Goal: Task Accomplishment & Management: Manage account settings

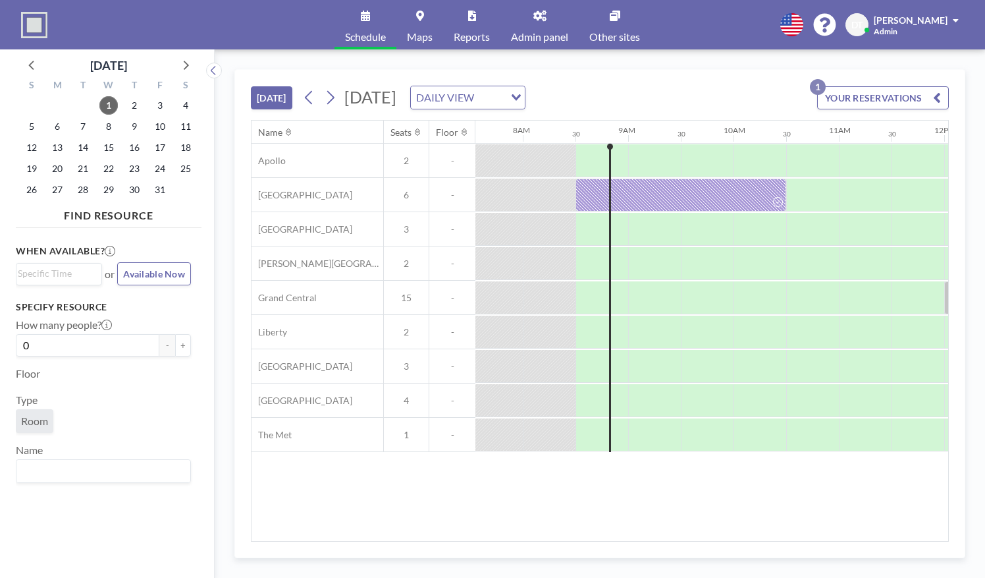
scroll to position [0, 843]
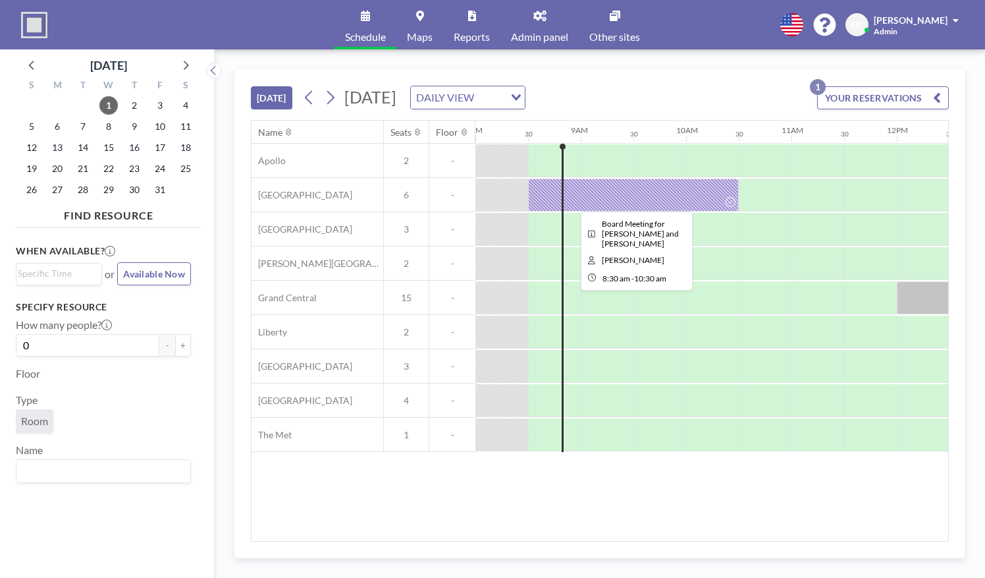
click at [655, 194] on div at bounding box center [633, 194] width 211 height 33
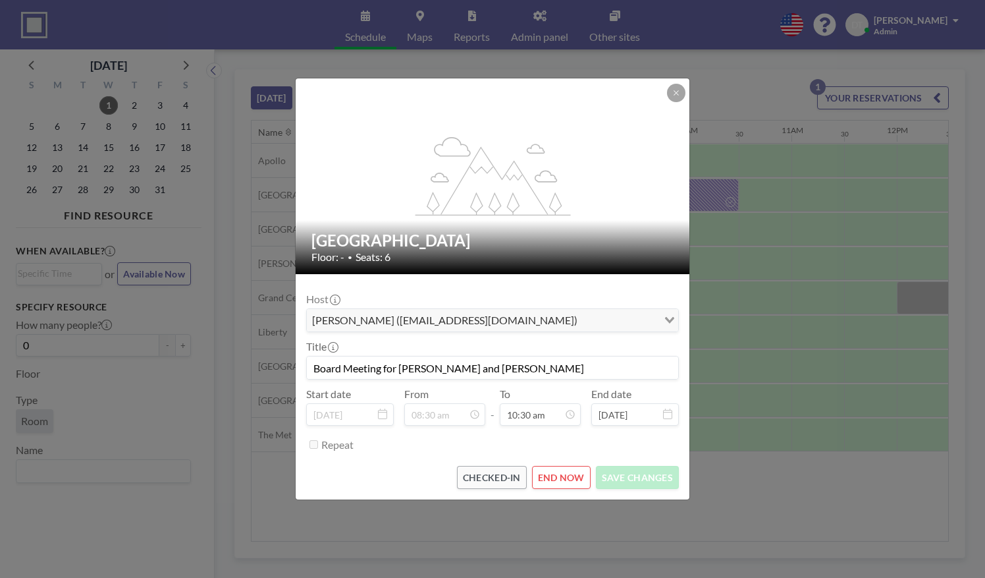
click at [576, 477] on button "END NOW" at bounding box center [561, 477] width 59 height 23
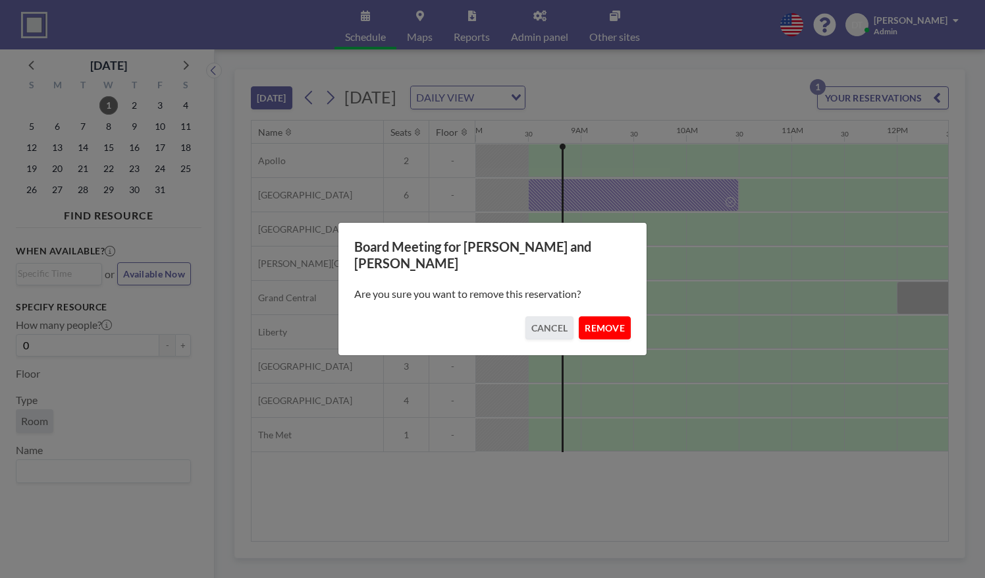
click at [605, 317] on button "REMOVE" at bounding box center [605, 327] width 52 height 23
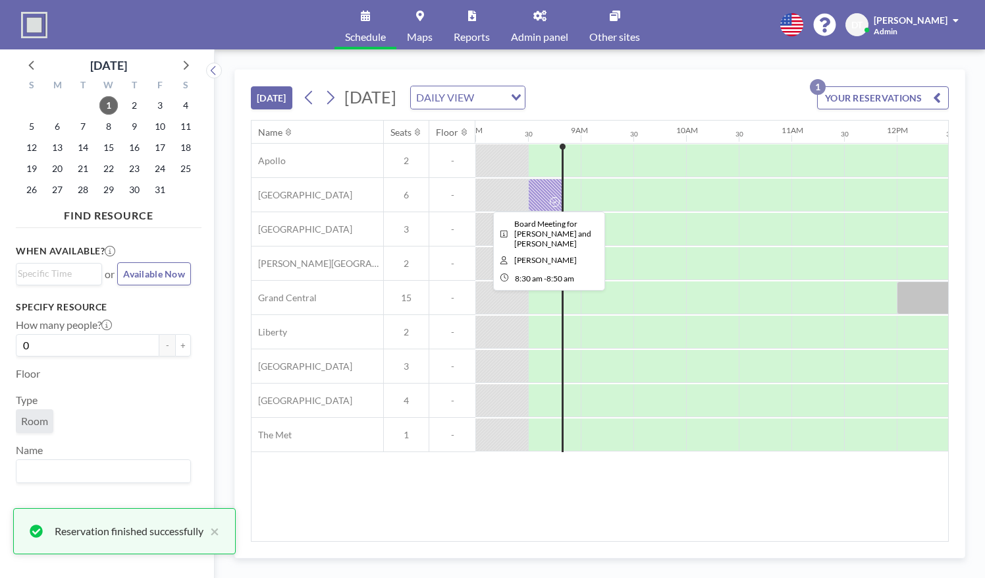
click at [543, 192] on div at bounding box center [545, 194] width 35 height 33
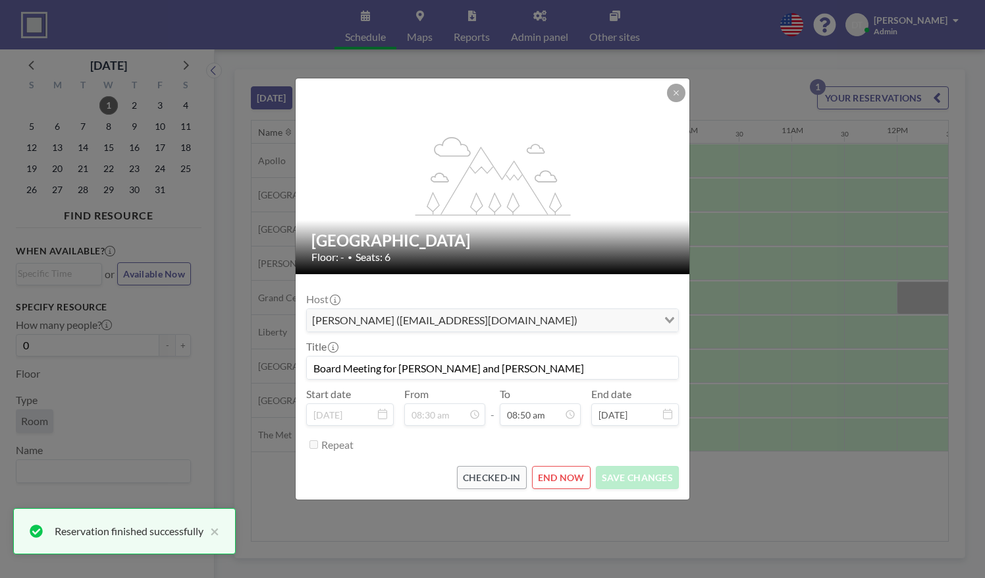
click at [570, 485] on button "END NOW" at bounding box center [561, 477] width 59 height 23
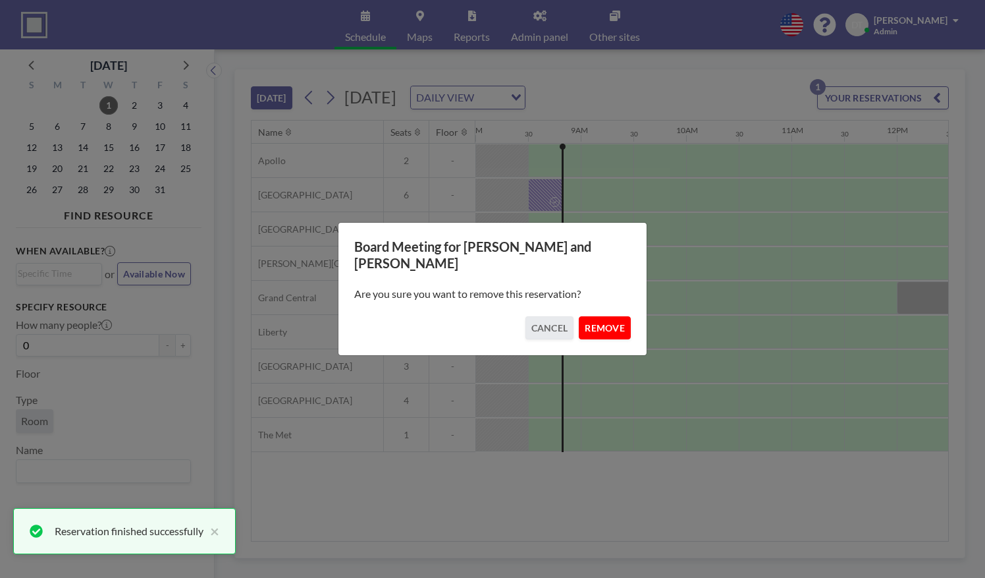
click at [596, 324] on button "REMOVE" at bounding box center [605, 327] width 52 height 23
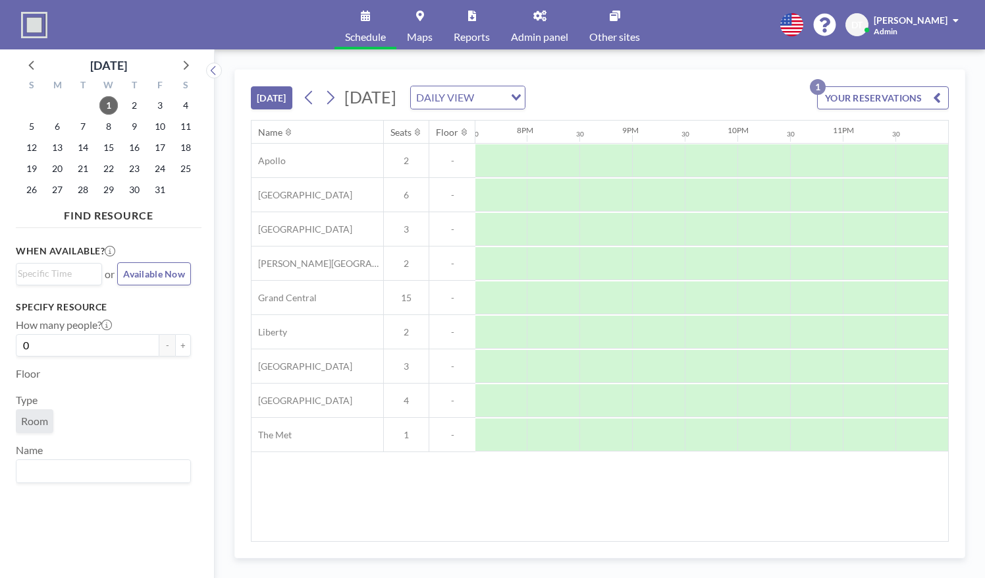
scroll to position [0, 1248]
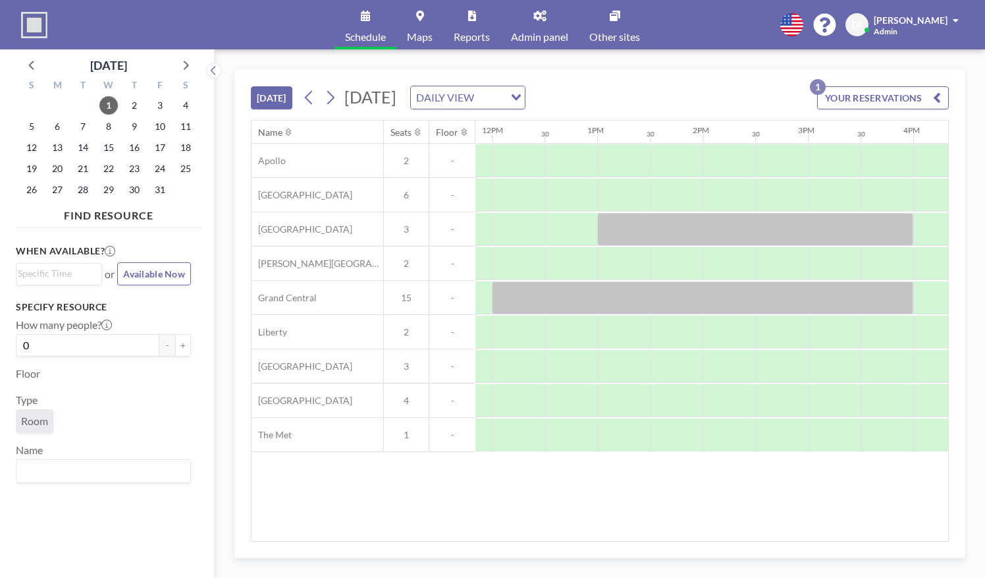
click at [285, 94] on button "[DATE]" at bounding box center [271, 97] width 41 height 23
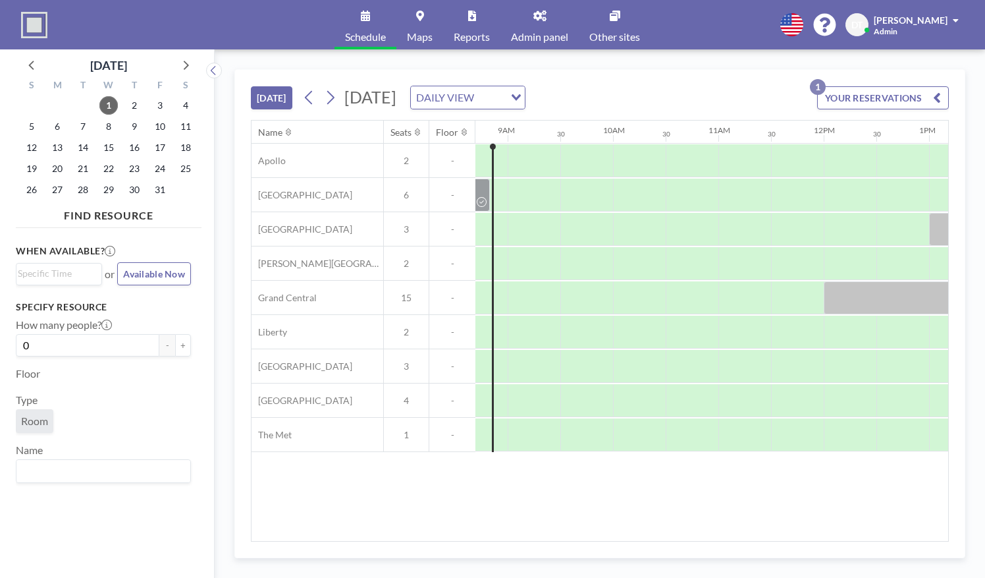
scroll to position [0, 930]
